Goal: Find specific page/section: Find specific page/section

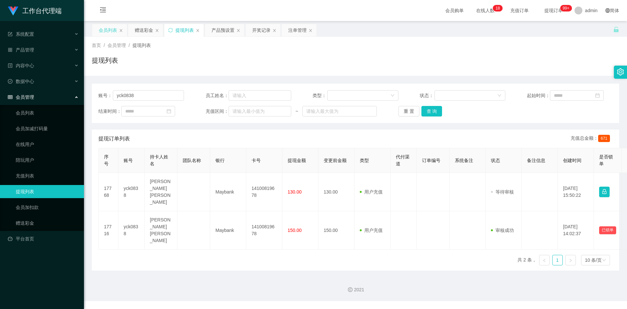
click at [110, 33] on div "会员列表" at bounding box center [108, 30] width 18 height 12
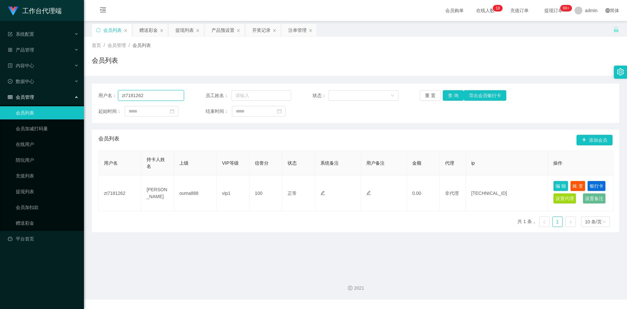
drag, startPoint x: 148, startPoint y: 94, endPoint x: 107, endPoint y: 92, distance: 41.1
click at [107, 92] on div "用户名： zt7181262" at bounding box center [141, 95] width 86 height 10
paste input "XWW"
click at [452, 96] on button "查 询" at bounding box center [453, 95] width 21 height 10
click at [460, 96] on button "查 询" at bounding box center [453, 95] width 21 height 10
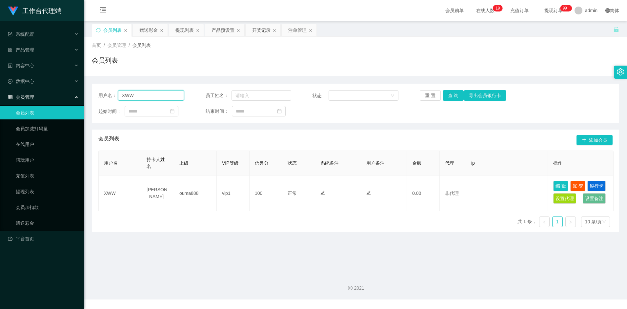
click at [147, 96] on input "XWW" at bounding box center [151, 95] width 66 height 10
paste input "yck0838"
type input "XWW"
click at [357, 5] on div "会员购单 在线人数 0 1 2 3 4 5 6 7 8 9 0 1 2 3 4 5 6 7 8 9 0 1 2 3 4 5 6 7 8 9 0 1 2 3 4…" at bounding box center [355, 10] width 543 height 21
